Goal: Task Accomplishment & Management: Use online tool/utility

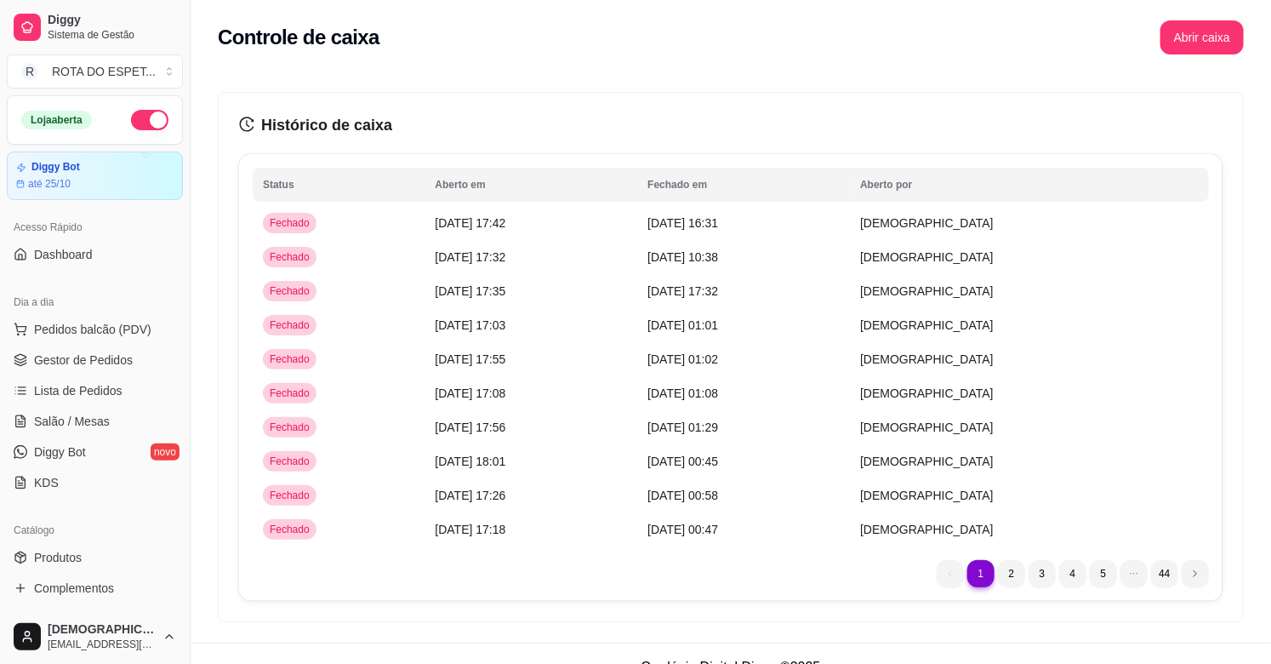
click at [1215, 43] on button "Abrir caixa" at bounding box center [1201, 37] width 83 height 34
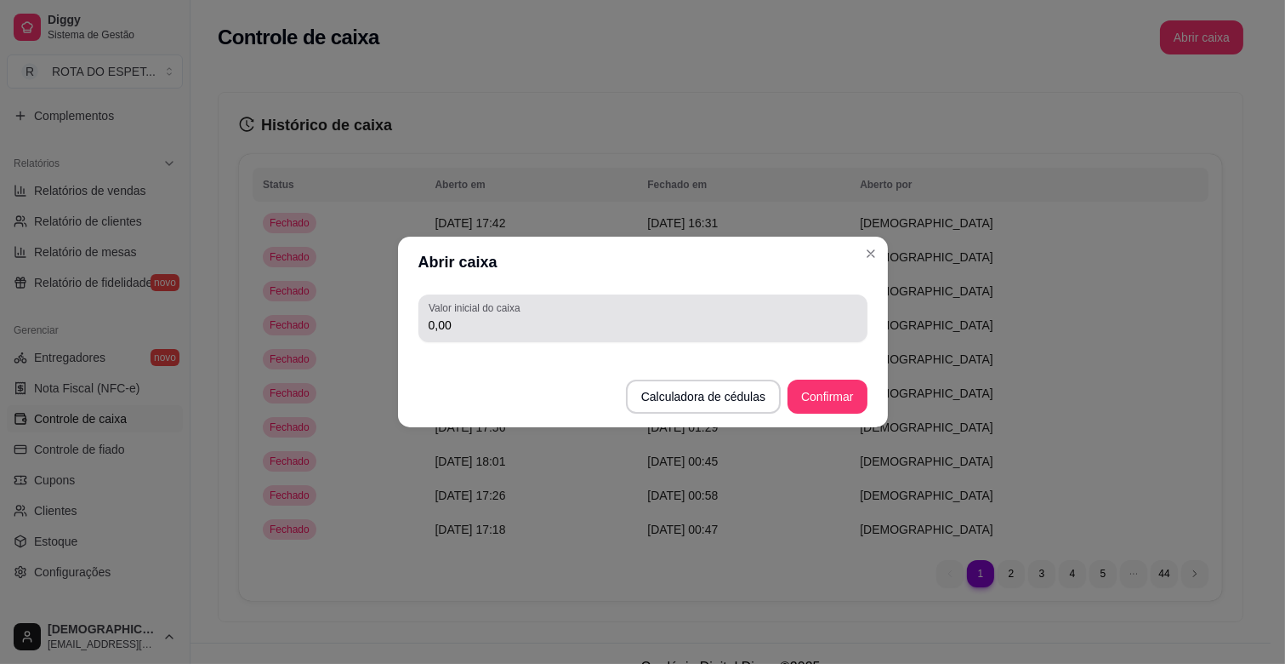
click at [557, 303] on div "0,00" at bounding box center [643, 318] width 429 height 34
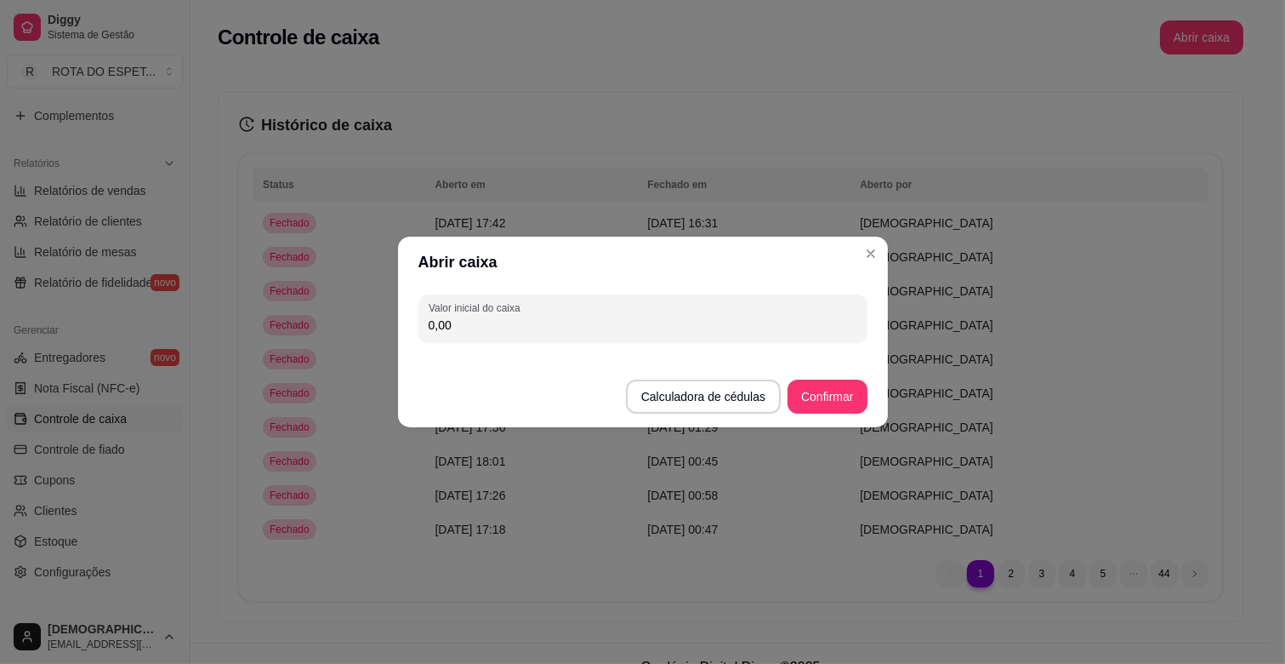
click at [557, 303] on div "0,00" at bounding box center [643, 318] width 429 height 34
type input "200,00"
click at [840, 391] on button "Confirmar" at bounding box center [827, 396] width 77 height 33
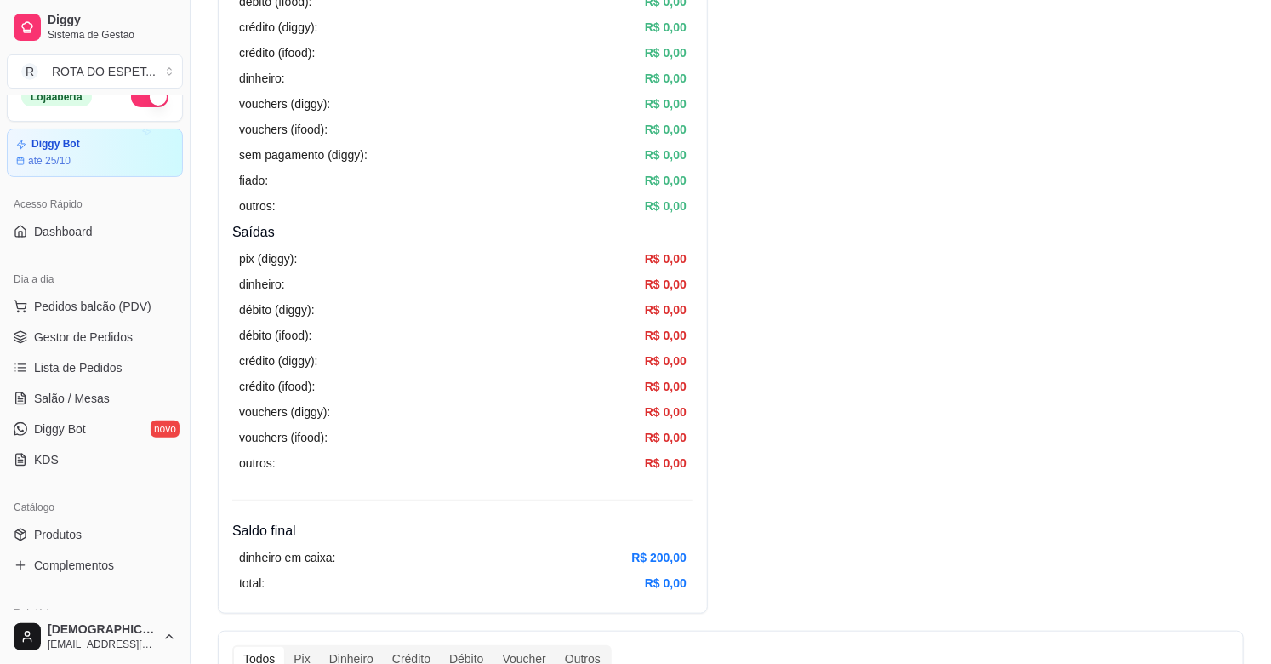
scroll to position [0, 0]
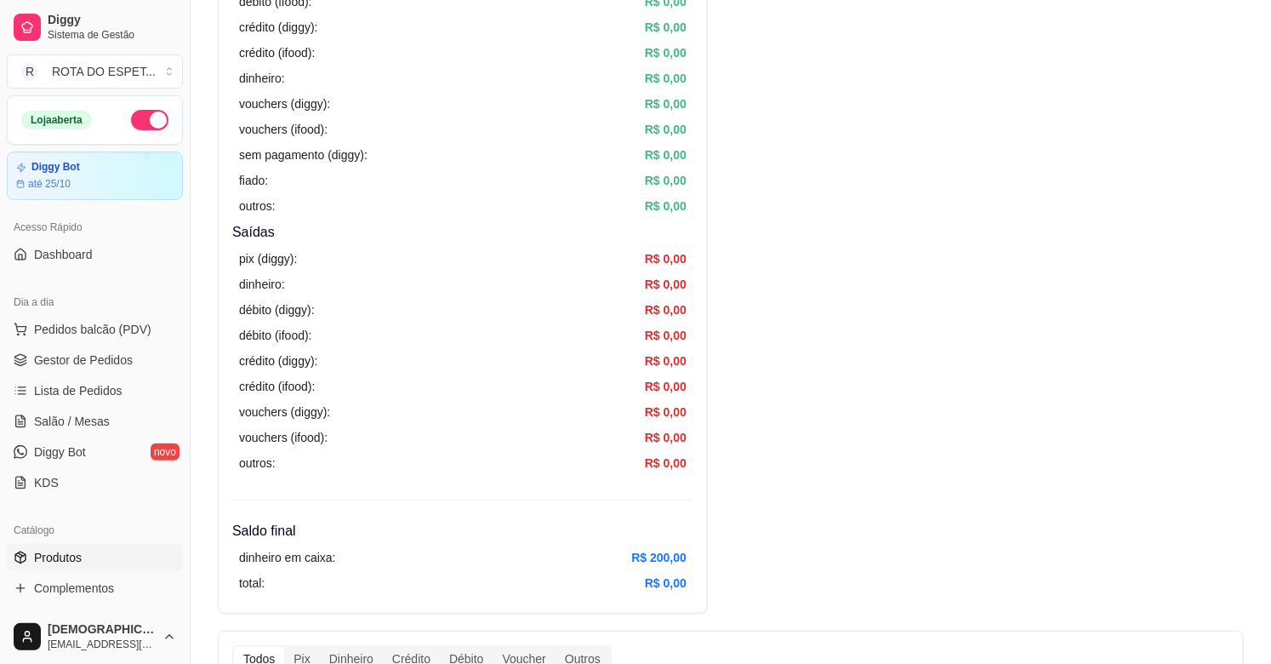
click at [70, 553] on span "Produtos" at bounding box center [58, 557] width 48 height 17
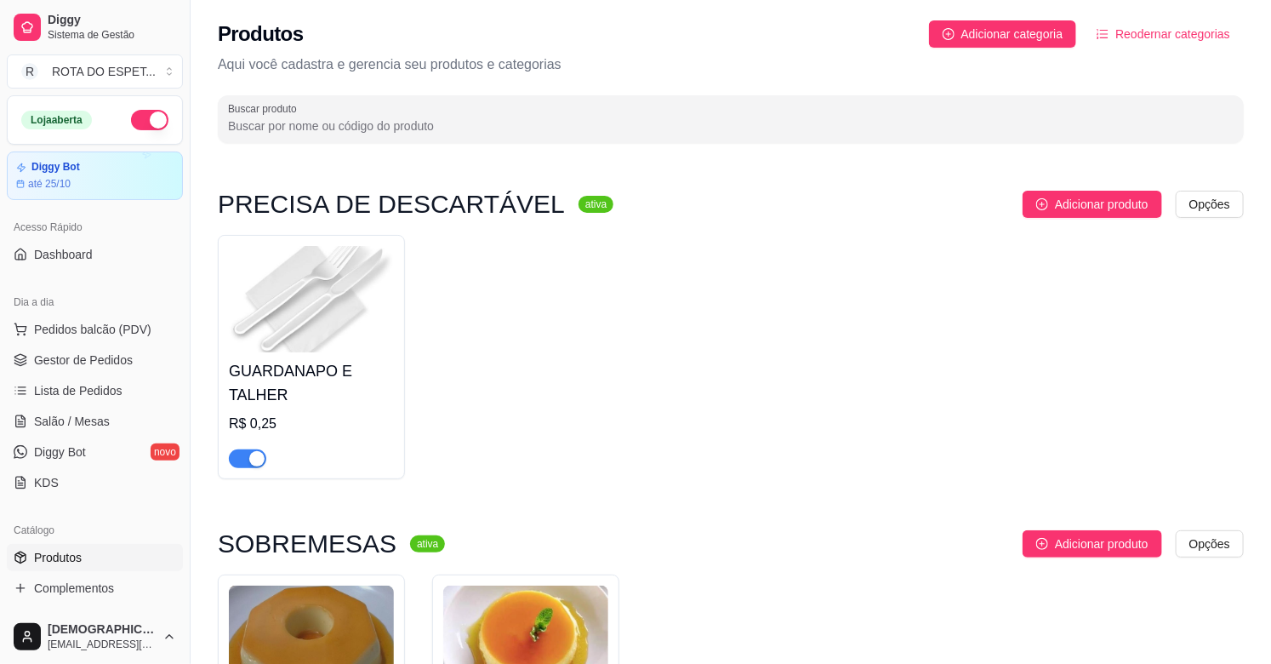
click at [507, 97] on div "Buscar produto" at bounding box center [731, 119] width 1026 height 48
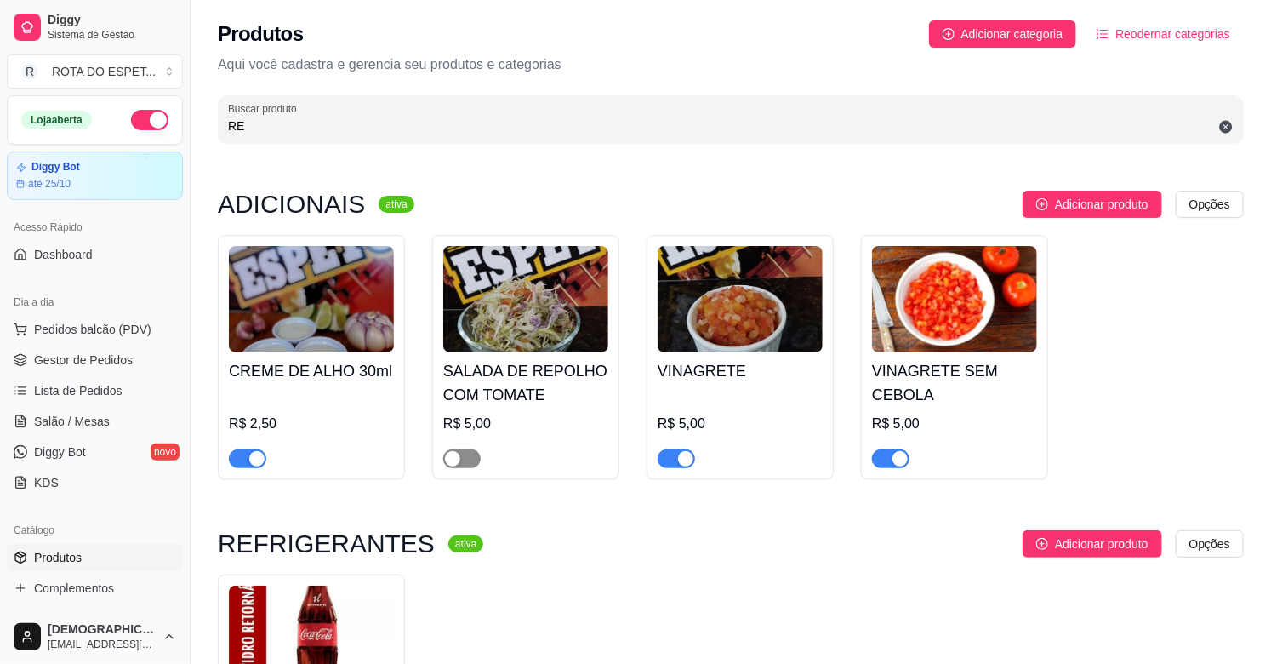
type input "RE"
click at [470, 458] on span "button" at bounding box center [461, 458] width 37 height 19
click at [87, 579] on span "Complementos" at bounding box center [74, 587] width 80 height 17
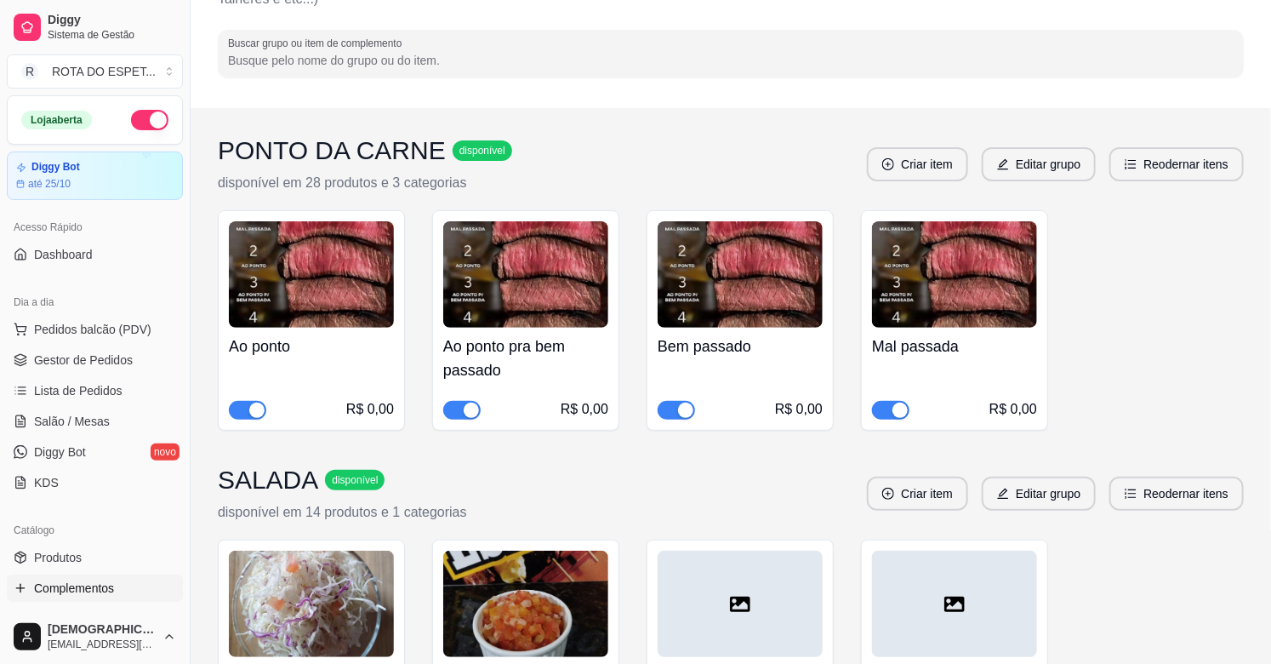
scroll to position [378, 0]
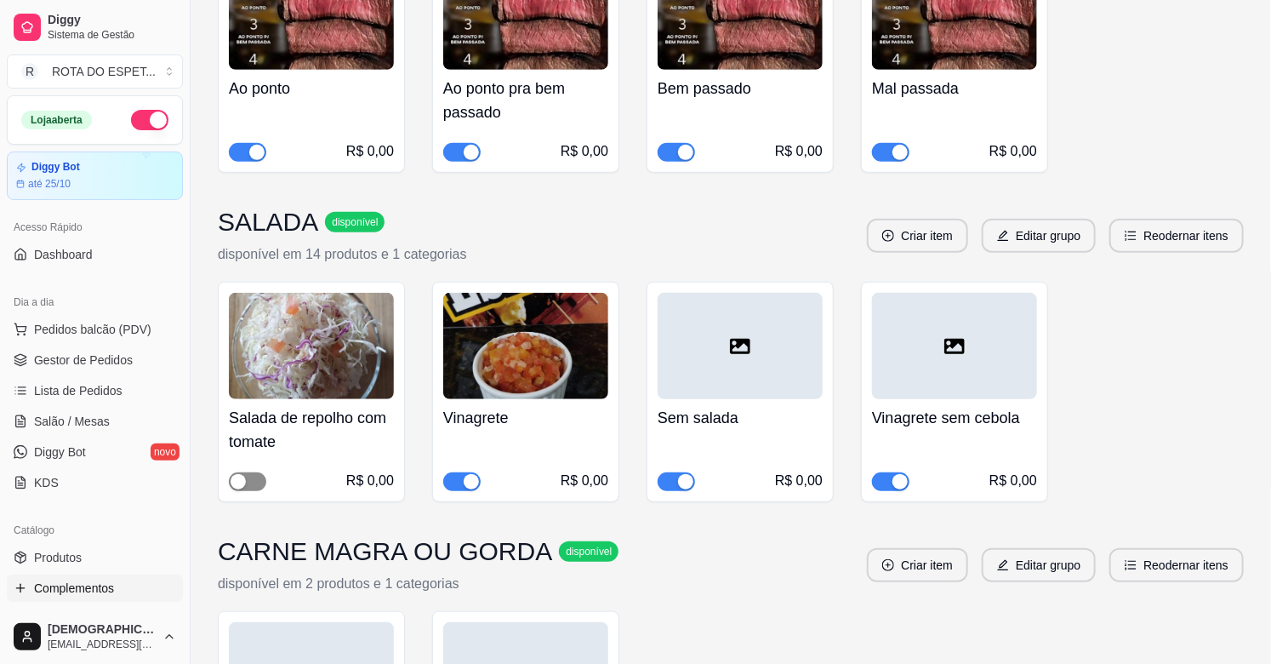
click at [256, 482] on span "button" at bounding box center [247, 481] width 37 height 19
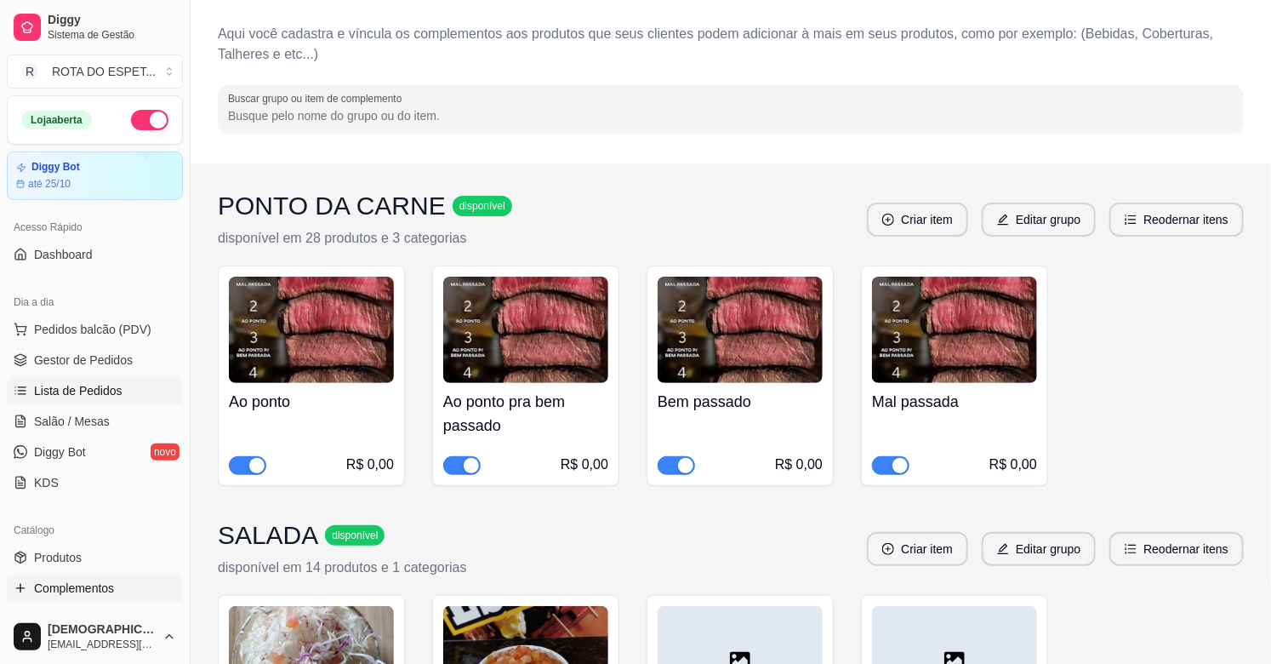
scroll to position [0, 0]
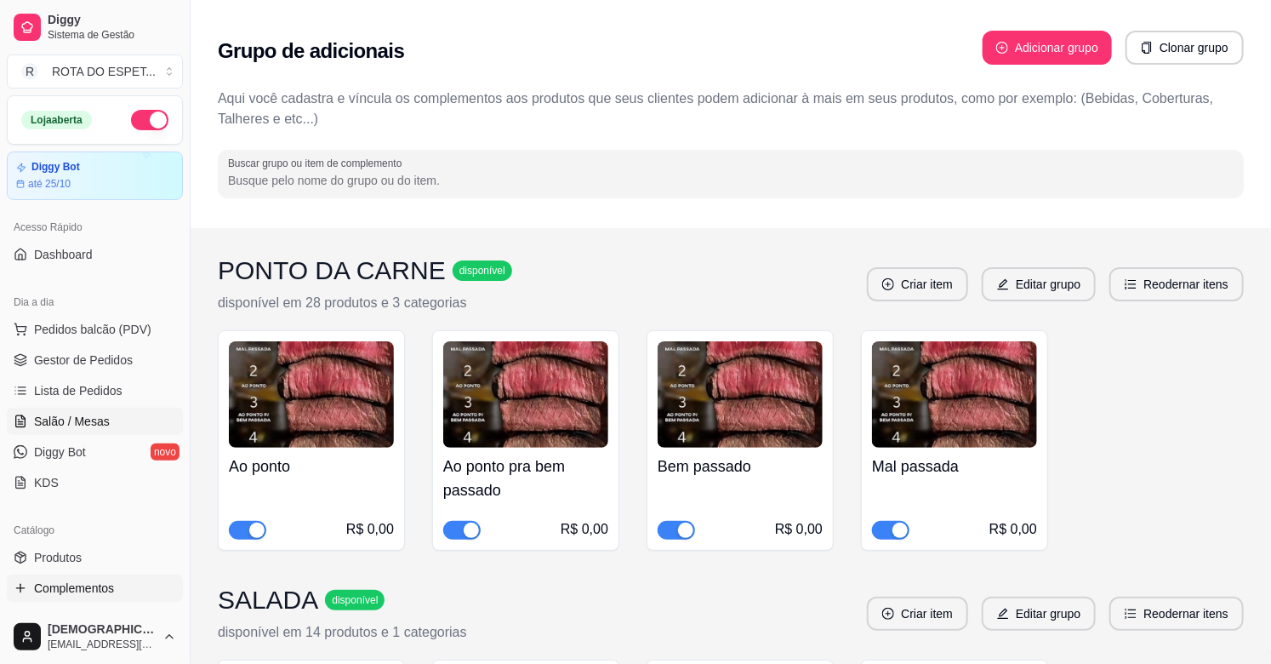
click at [71, 413] on span "Salão / Mesas" at bounding box center [72, 421] width 76 height 17
